Goal: Book appointment/travel/reservation

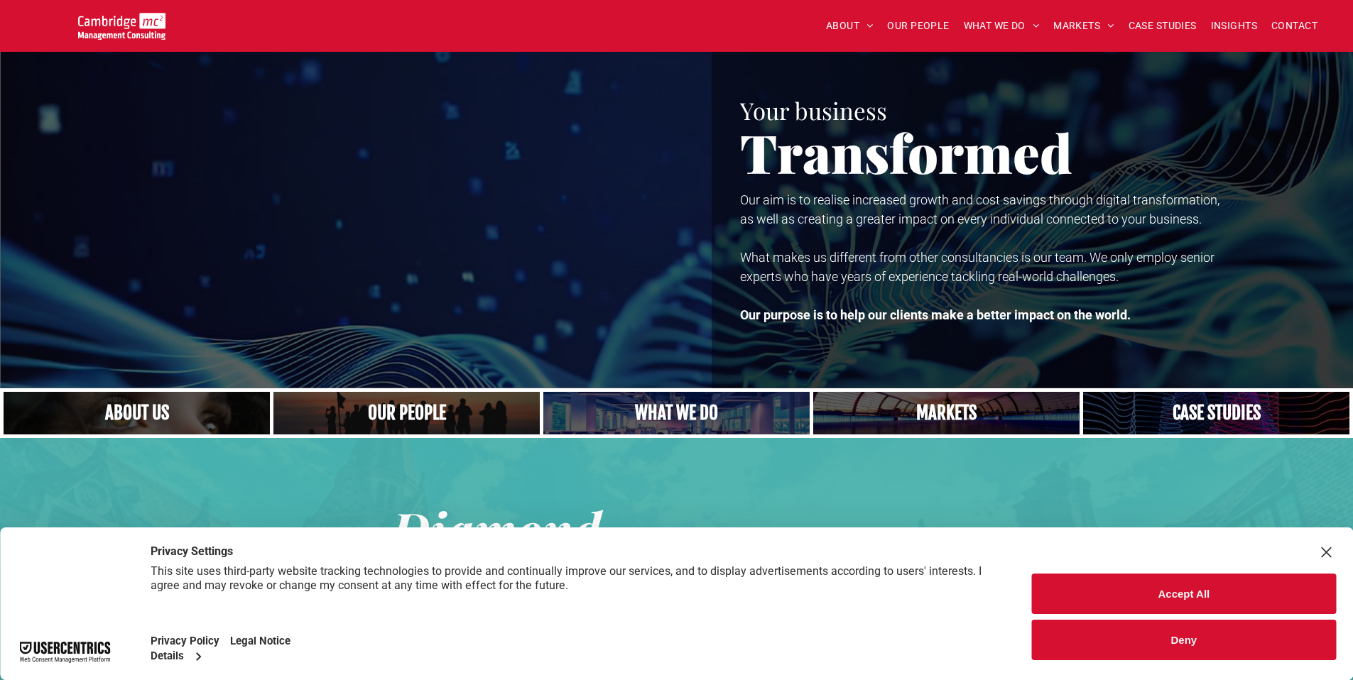
scroll to position [281, 0]
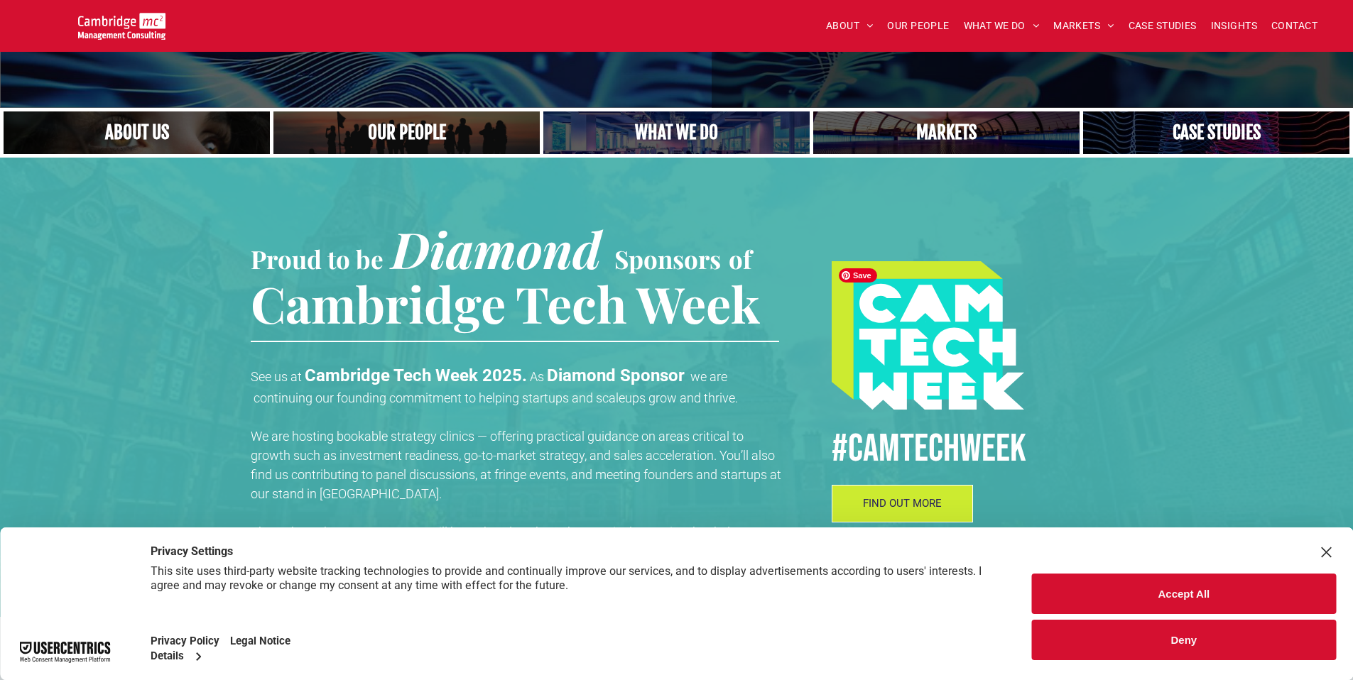
click at [892, 292] on img at bounding box center [928, 335] width 193 height 148
click at [1206, 591] on button "Accept All" at bounding box center [1184, 594] width 304 height 40
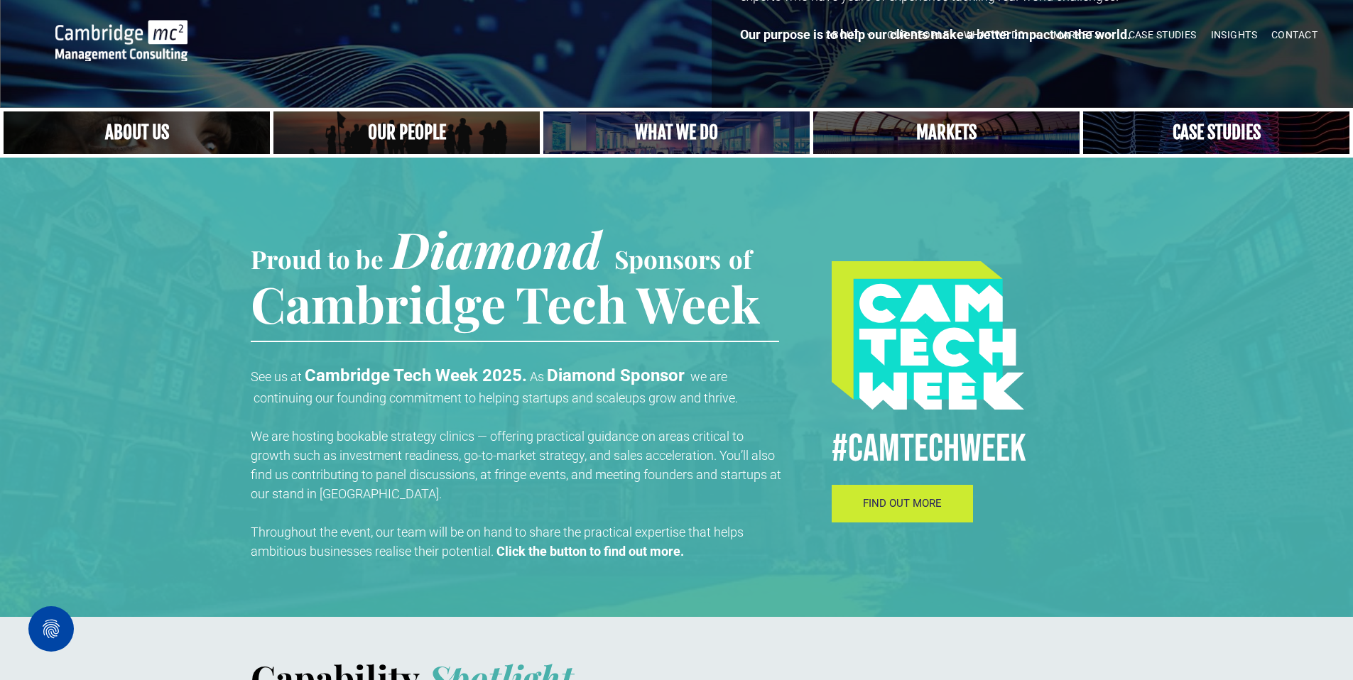
click at [861, 505] on link "FIND OUT MORE" at bounding box center [903, 504] width 142 height 38
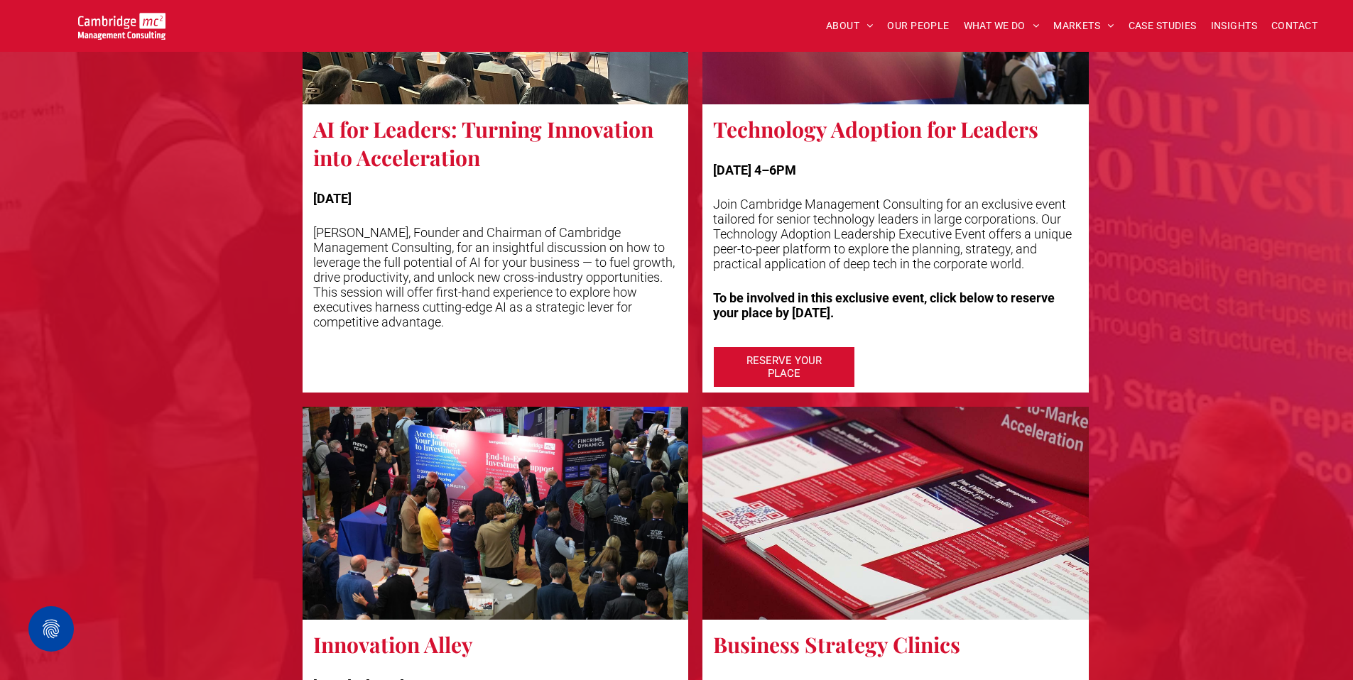
scroll to position [2745, 0]
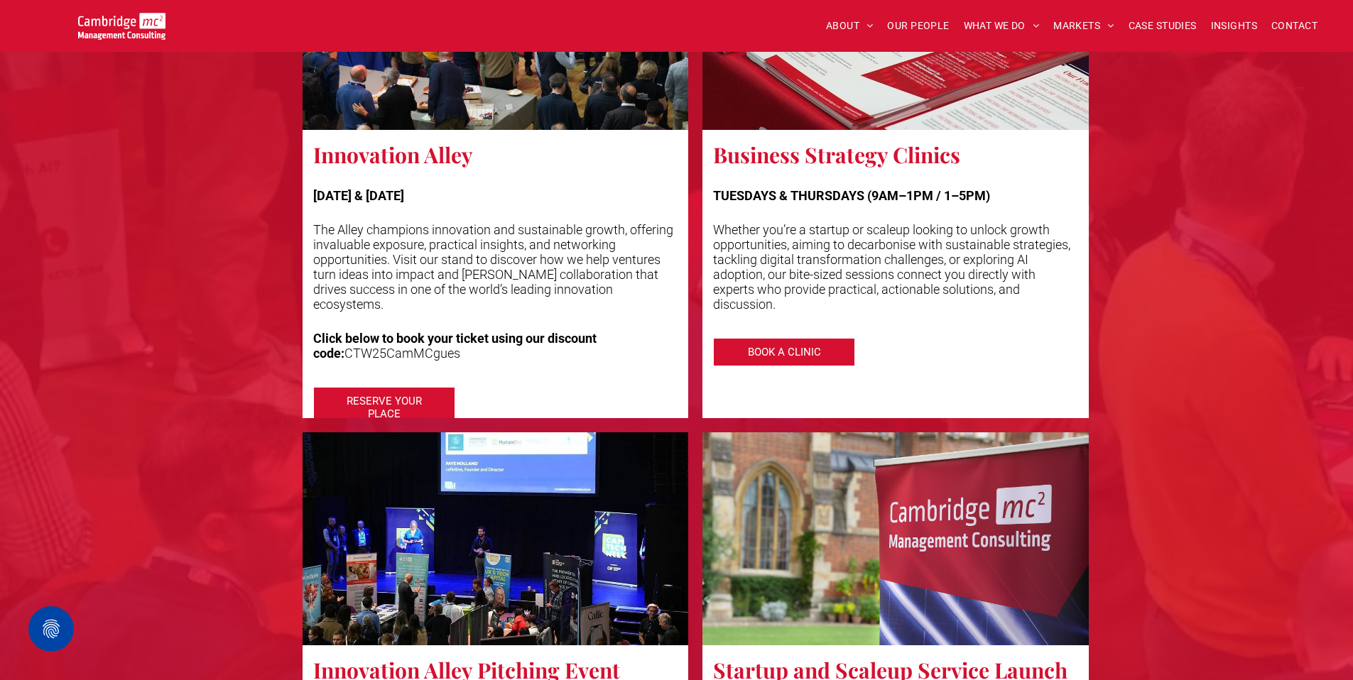
click at [811, 158] on h3 "Business Strategy Clinics" at bounding box center [836, 155] width 247 height 28
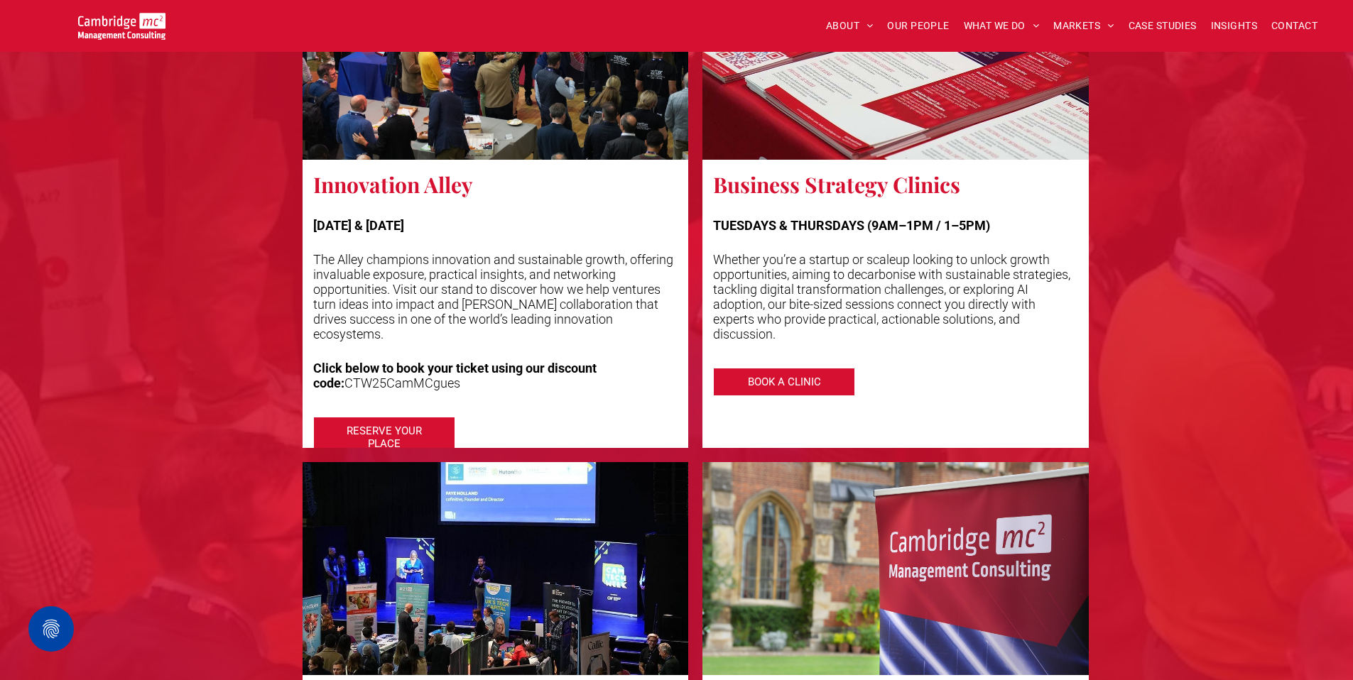
scroll to position [2887, 0]
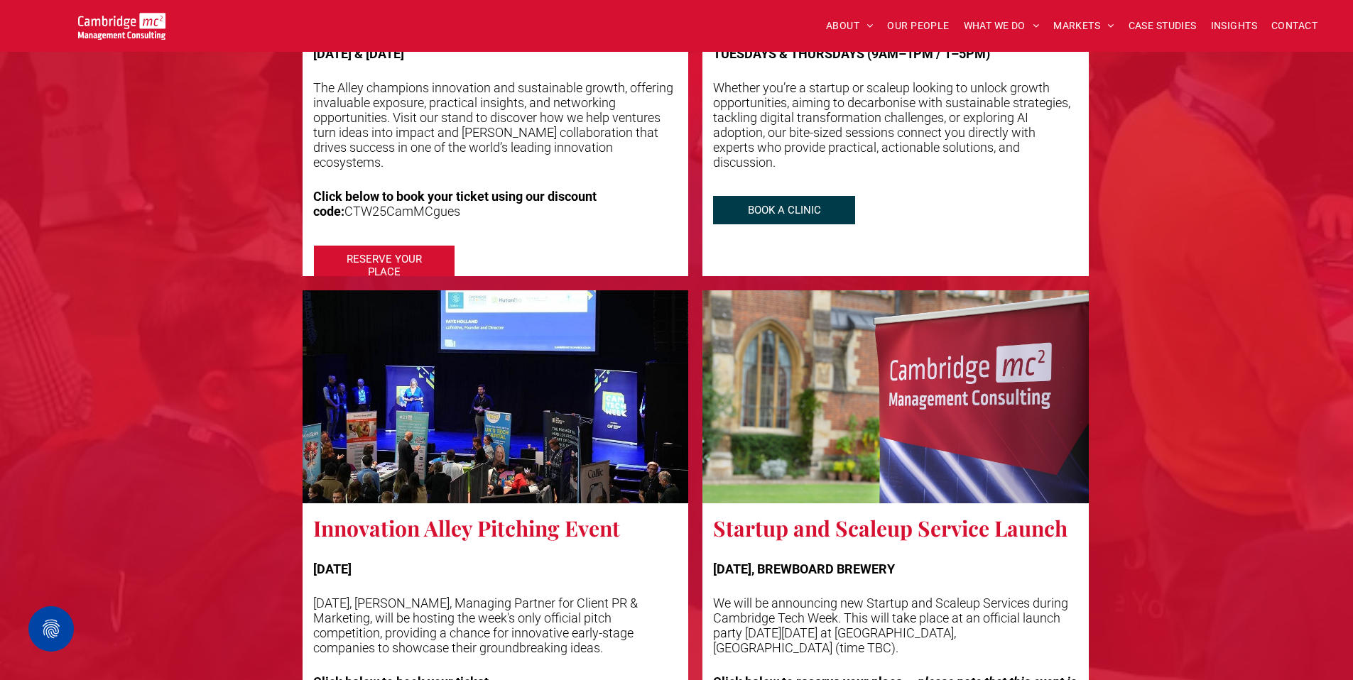
click at [769, 207] on span "BOOK A CLINIC" at bounding box center [785, 210] width 102 height 27
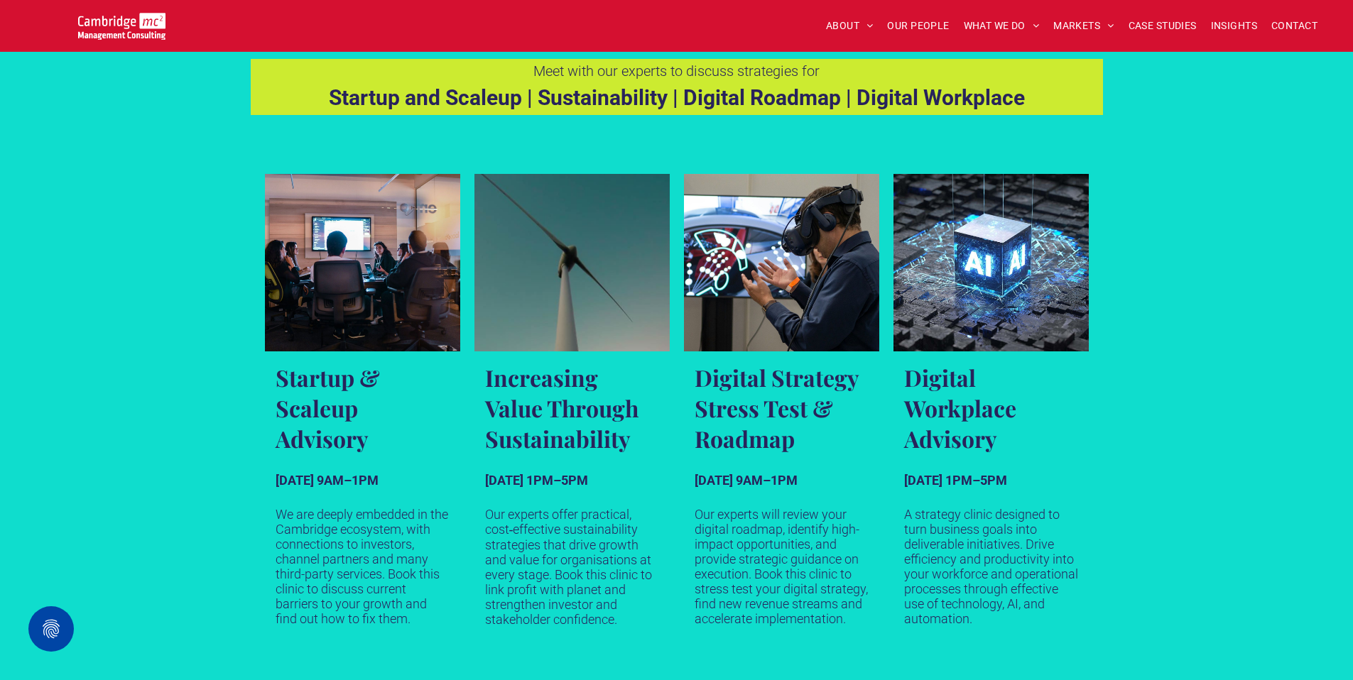
scroll to position [892, 0]
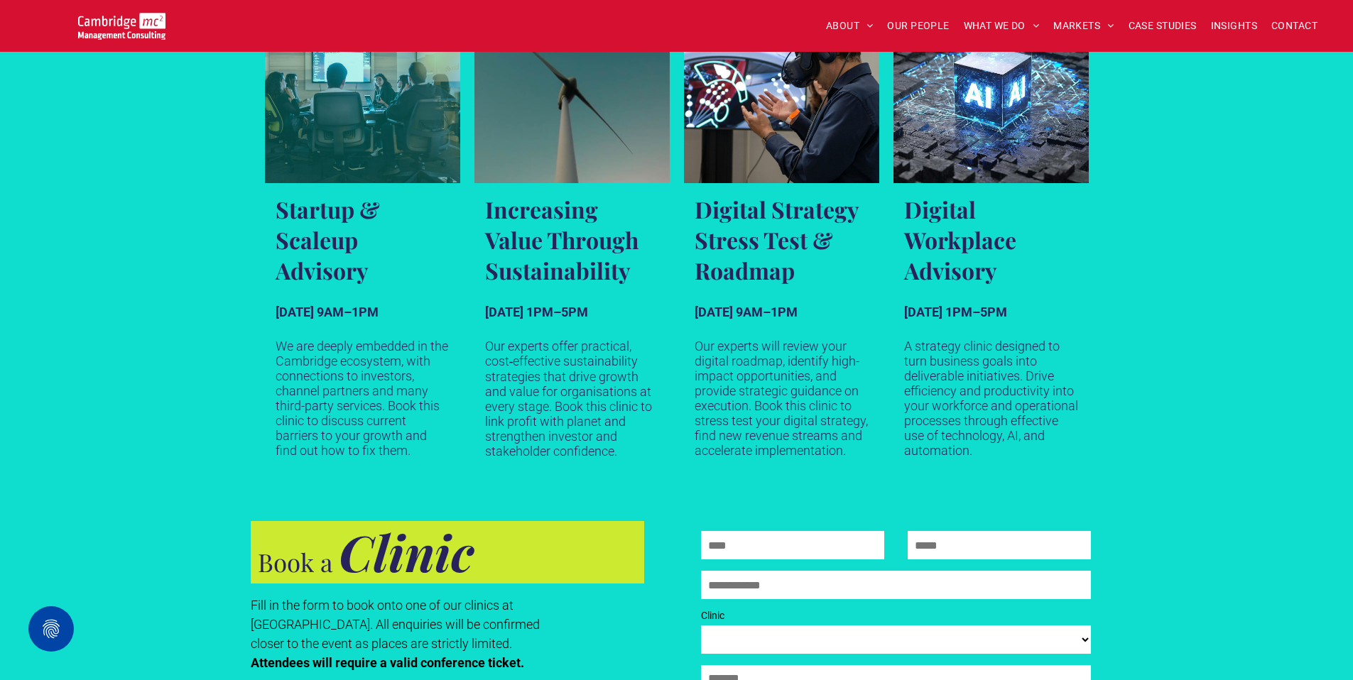
click at [322, 248] on h3 "Startup & Scaleup Advisory" at bounding box center [363, 240] width 174 height 92
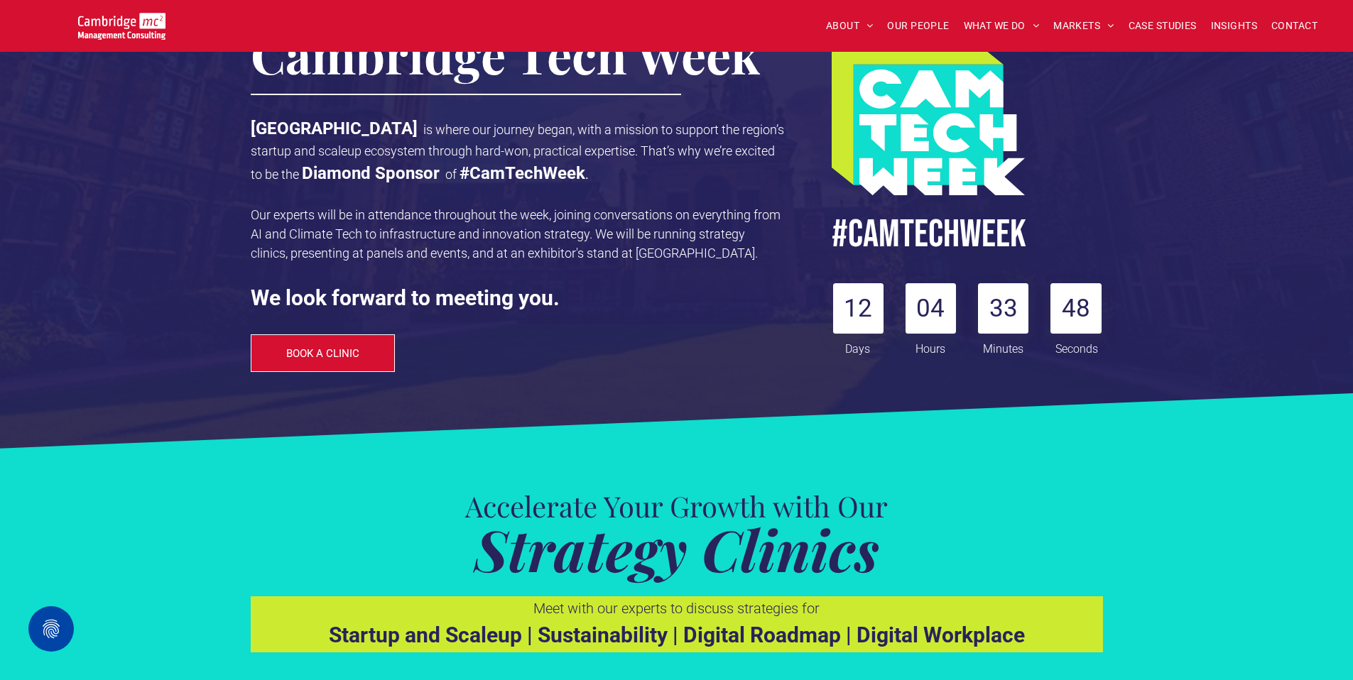
scroll to position [0, 0]
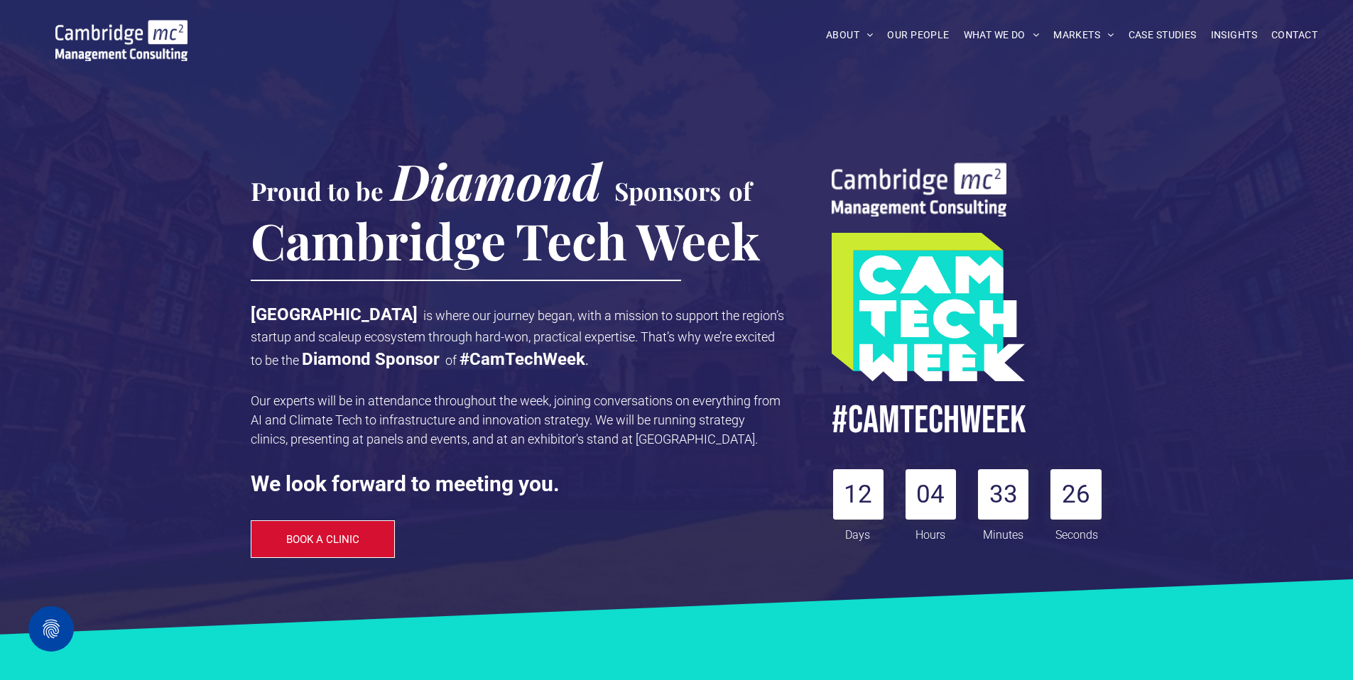
click at [180, 106] on div "Proud to be Diamond Sponsors of Cambridge Tech Week Cambridge is where our jour…" at bounding box center [676, 321] width 1353 height 643
